Goal: Find specific page/section: Find specific page/section

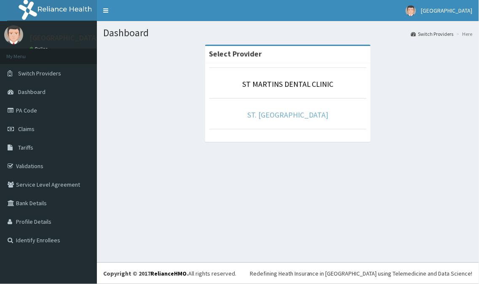
click at [284, 112] on link "ST. [GEOGRAPHIC_DATA]" at bounding box center [288, 115] width 81 height 10
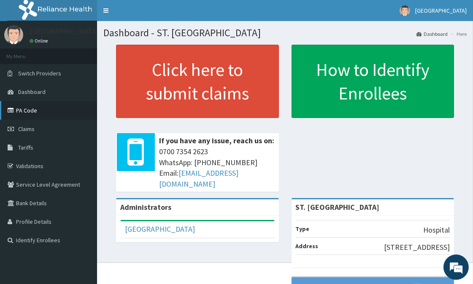
click at [27, 110] on link "PA Code" at bounding box center [48, 110] width 97 height 19
